Goal: Task Accomplishment & Management: Manage account settings

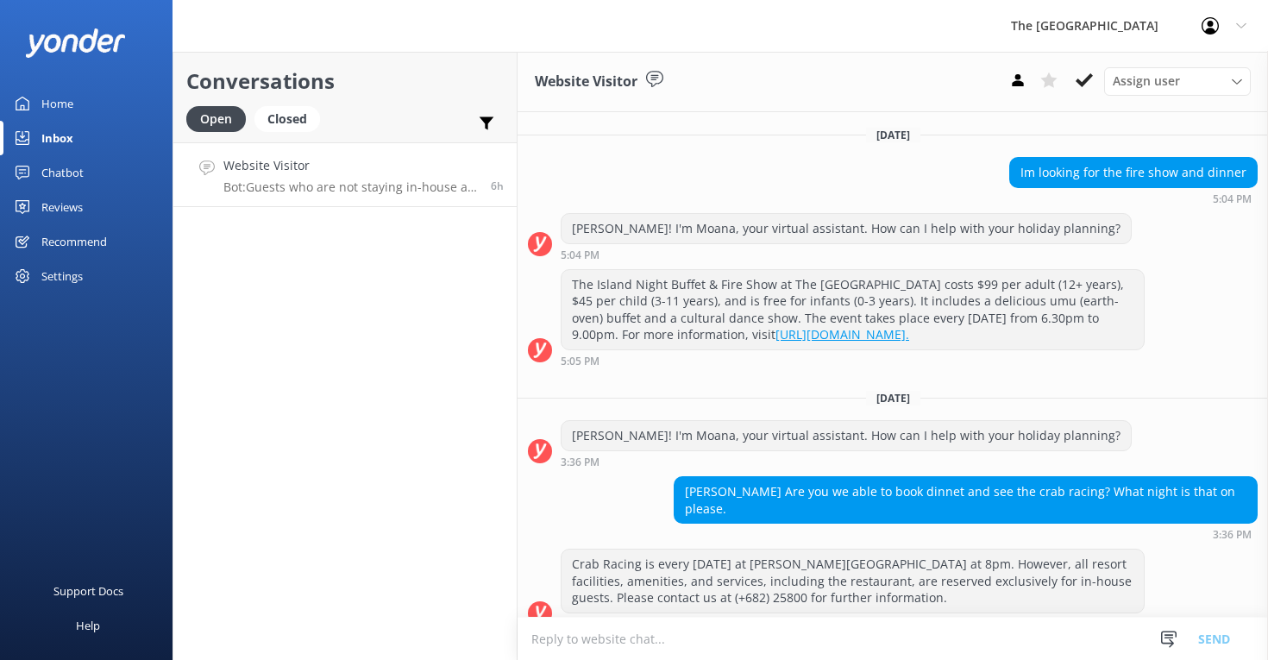
scroll to position [166, 0]
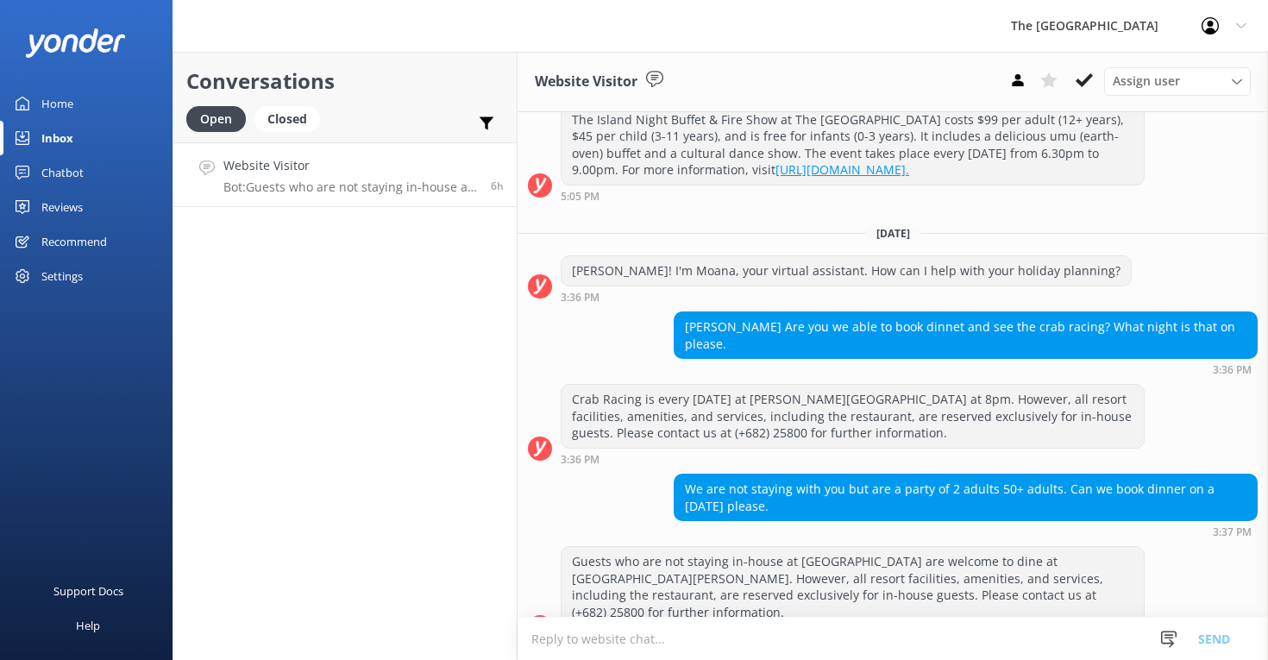
scroll to position [166, 0]
